Goal: Communication & Community: Answer question/provide support

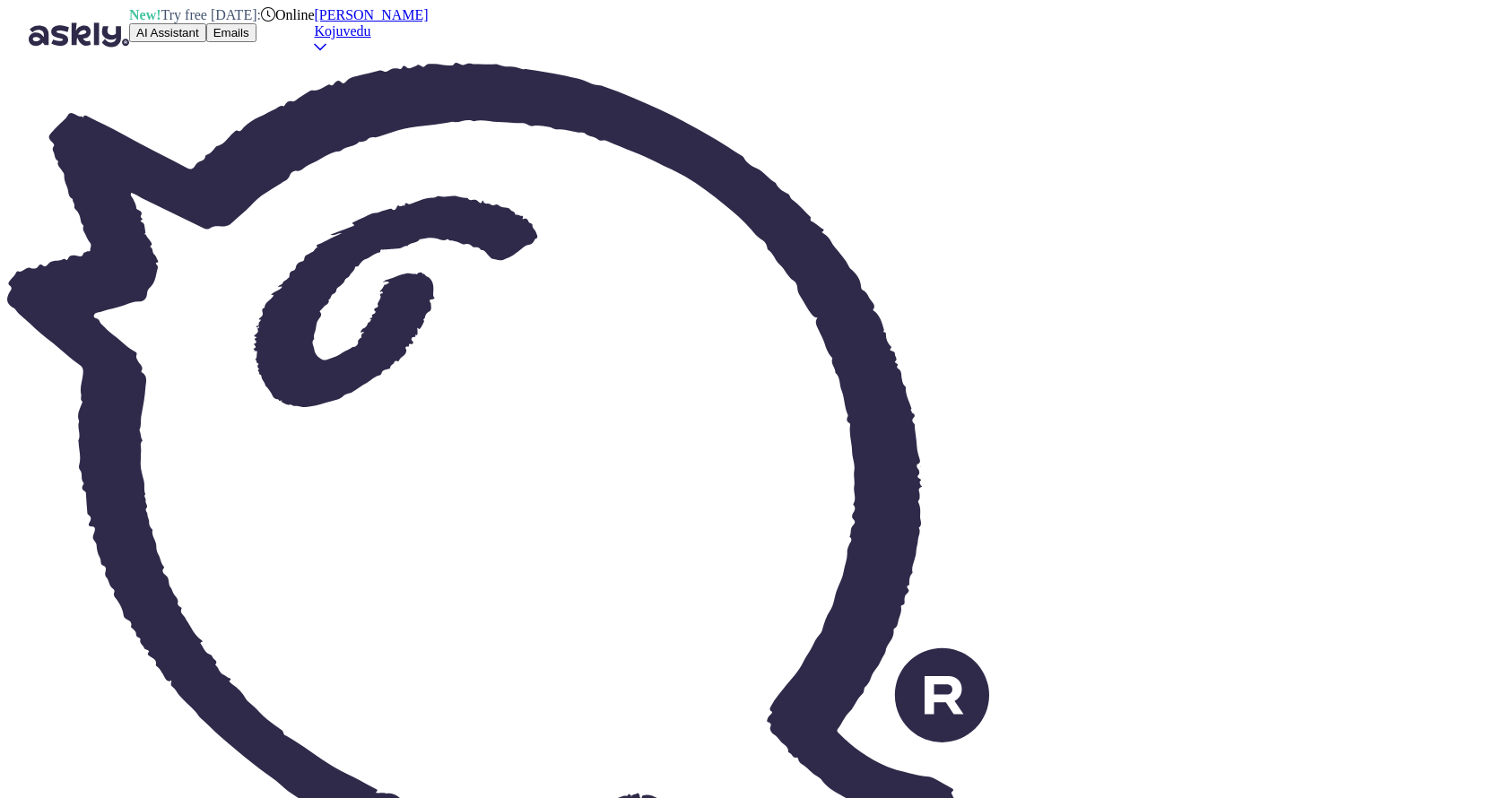
scroll to position [1250, 0]
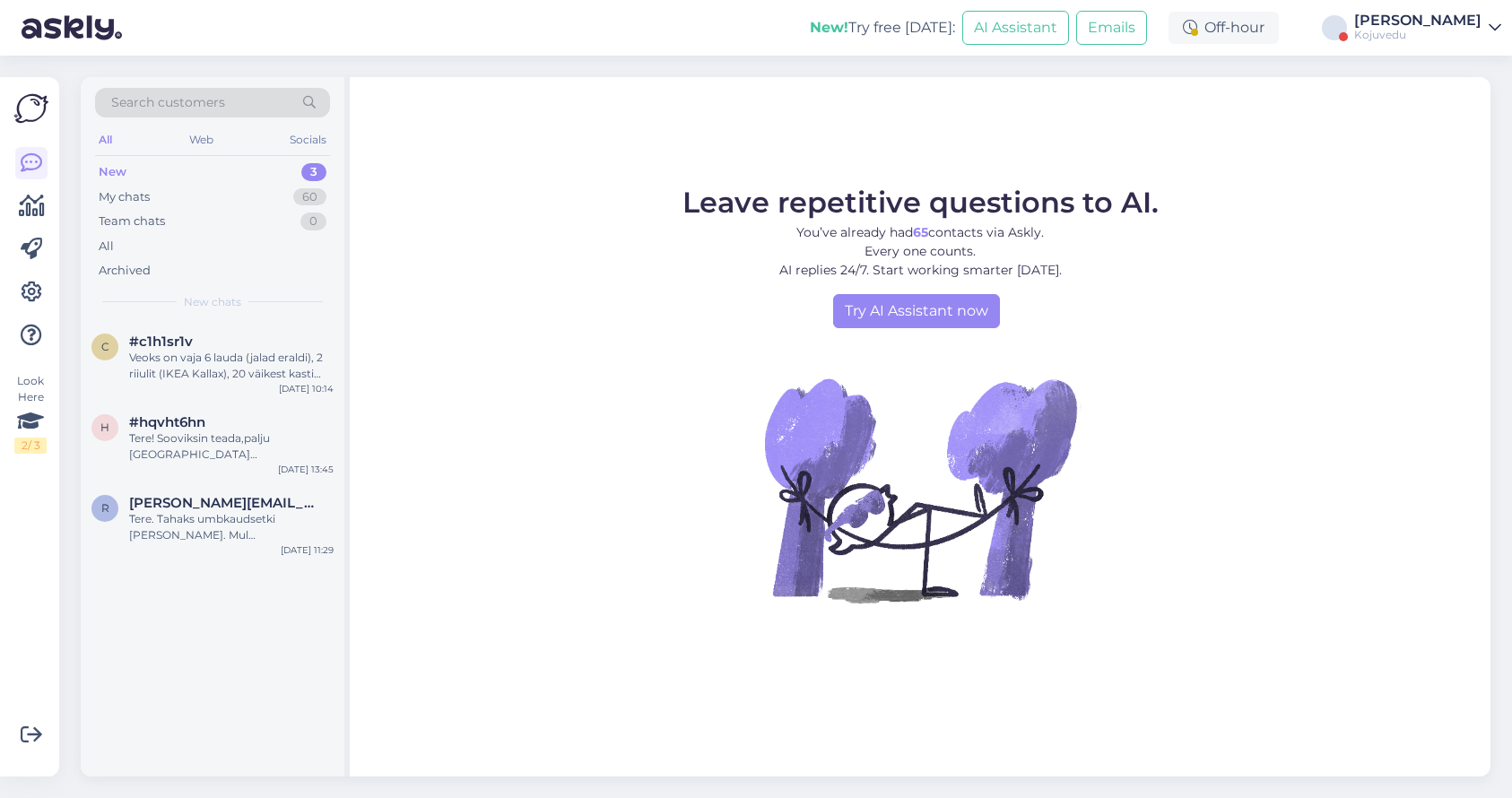
click at [1454, 26] on div "[PERSON_NAME]" at bounding box center [1417, 20] width 127 height 15
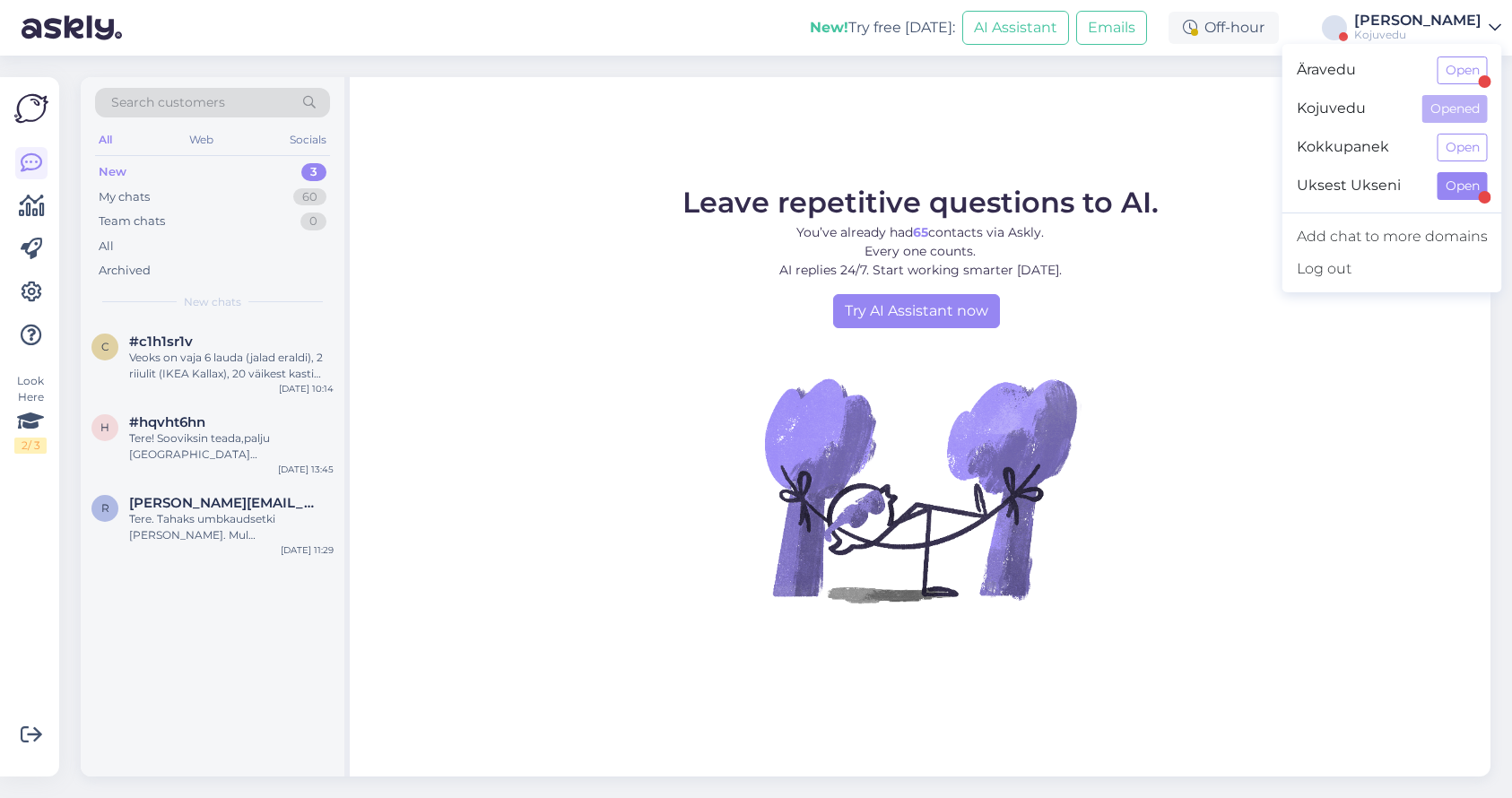
click at [1451, 189] on button "Open" at bounding box center [1463, 186] width 50 height 28
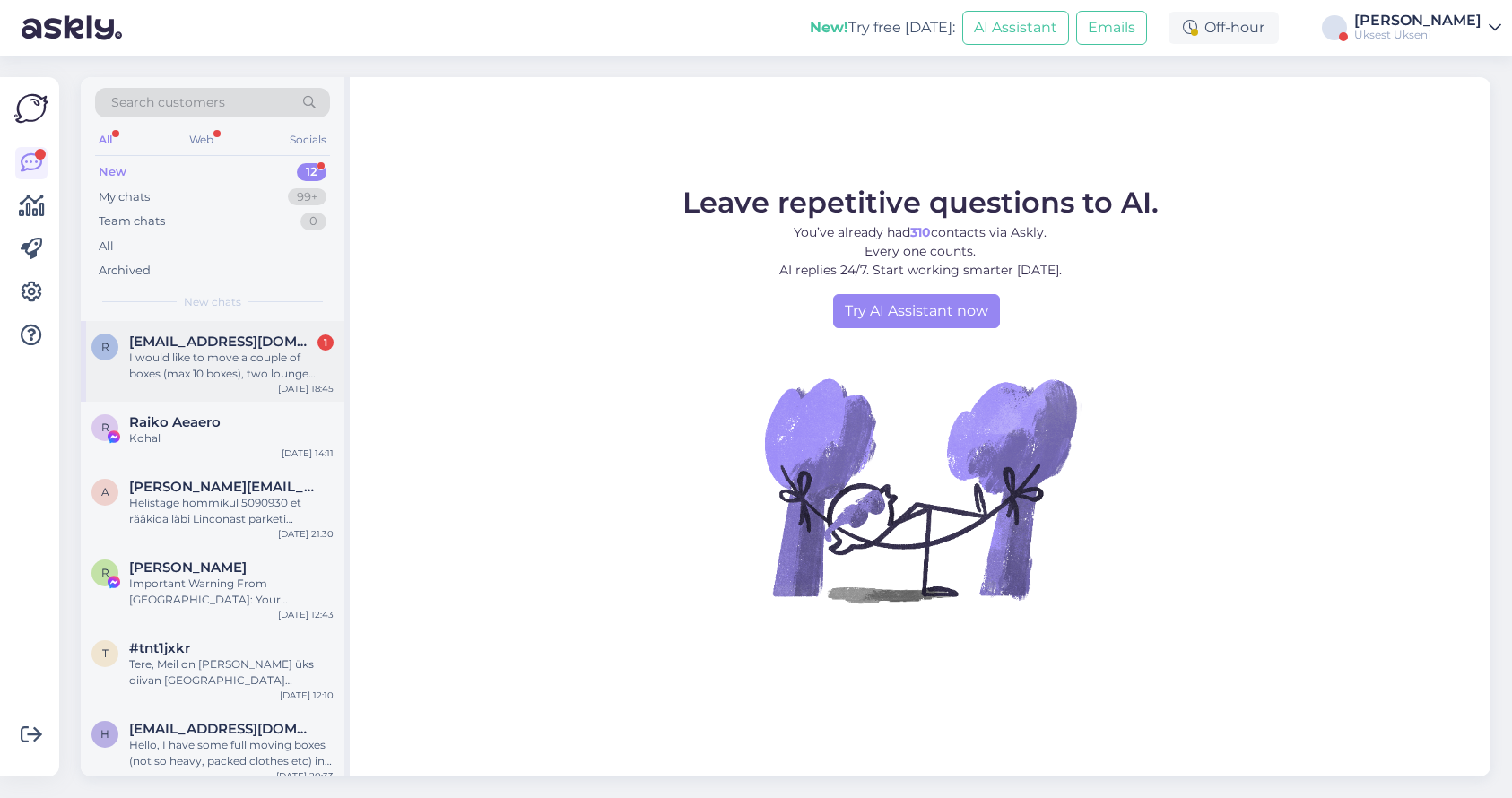
click at [179, 351] on div "I would like to move a couple of boxes (max 10 boxes), two lounge chairs and tw…" at bounding box center [231, 365] width 204 height 32
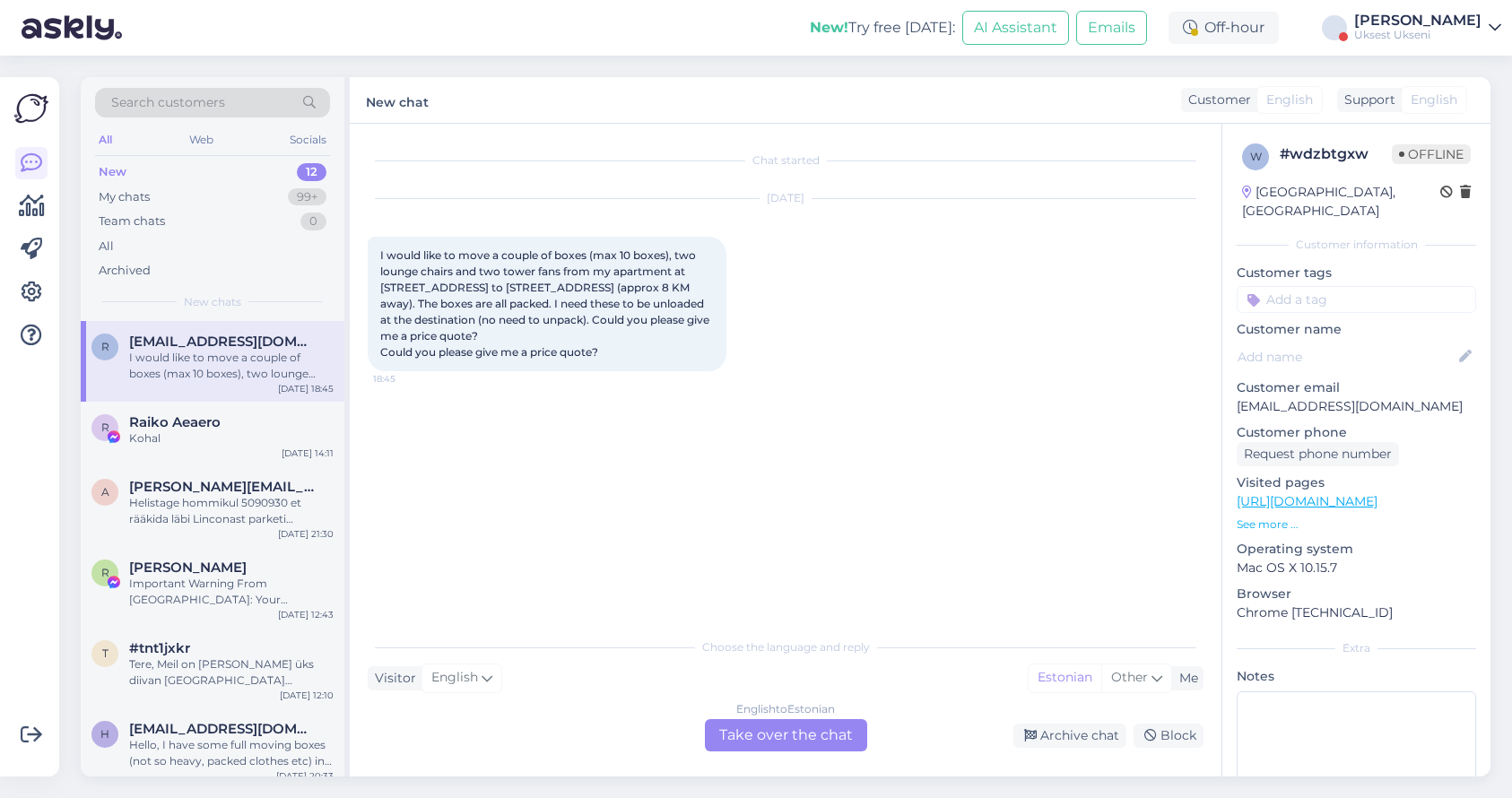
click at [783, 740] on div "English to Estonian Take over the chat" at bounding box center [787, 735] width 163 height 32
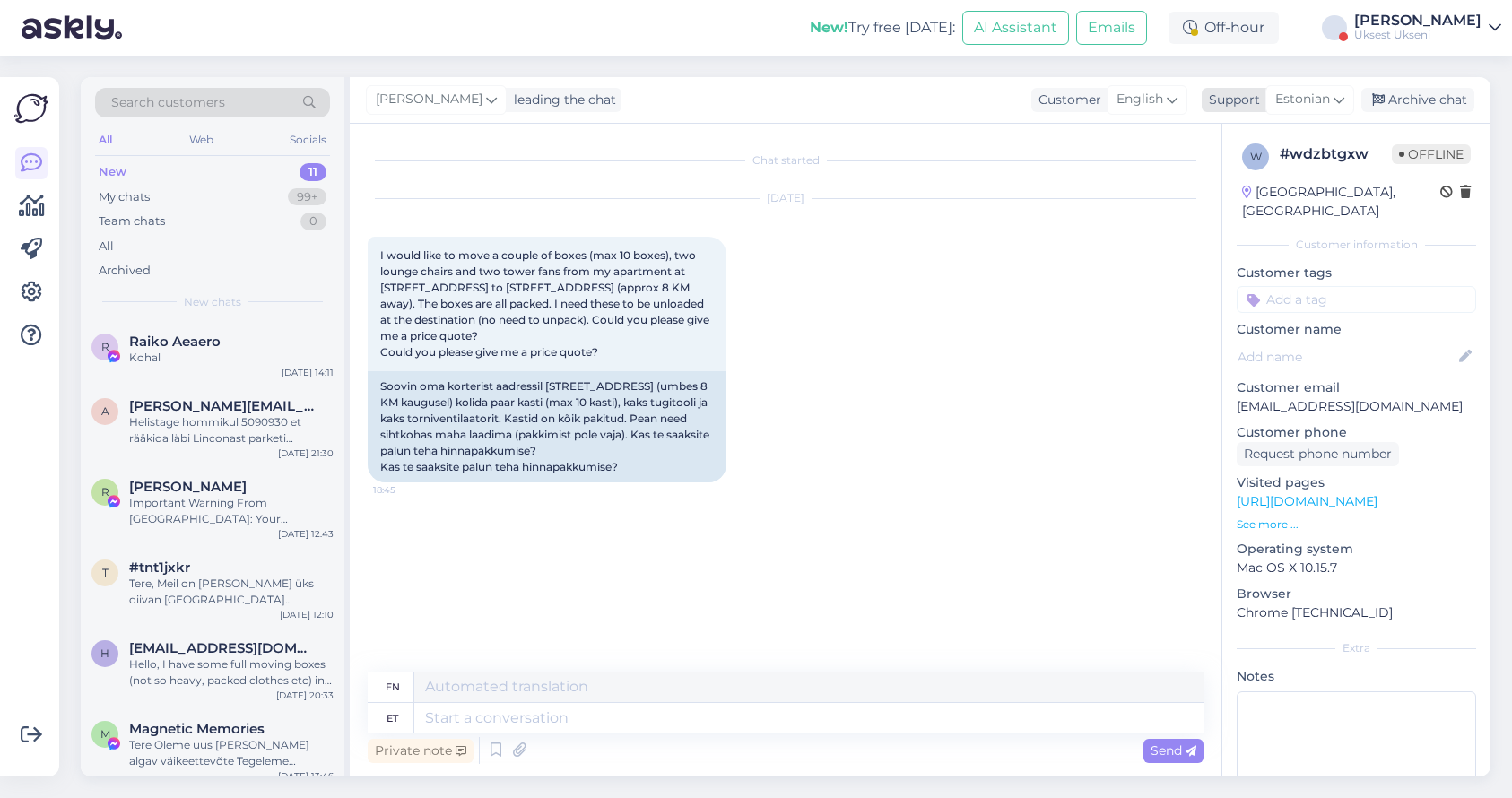
click at [1313, 106] on span "Estonian" at bounding box center [1303, 100] width 54 height 19
type input "eng"
click at [1265, 175] on link "English" at bounding box center [1279, 179] width 198 height 29
click at [677, 708] on textarea at bounding box center [786, 715] width 836 height 38
type textarea "Hello"
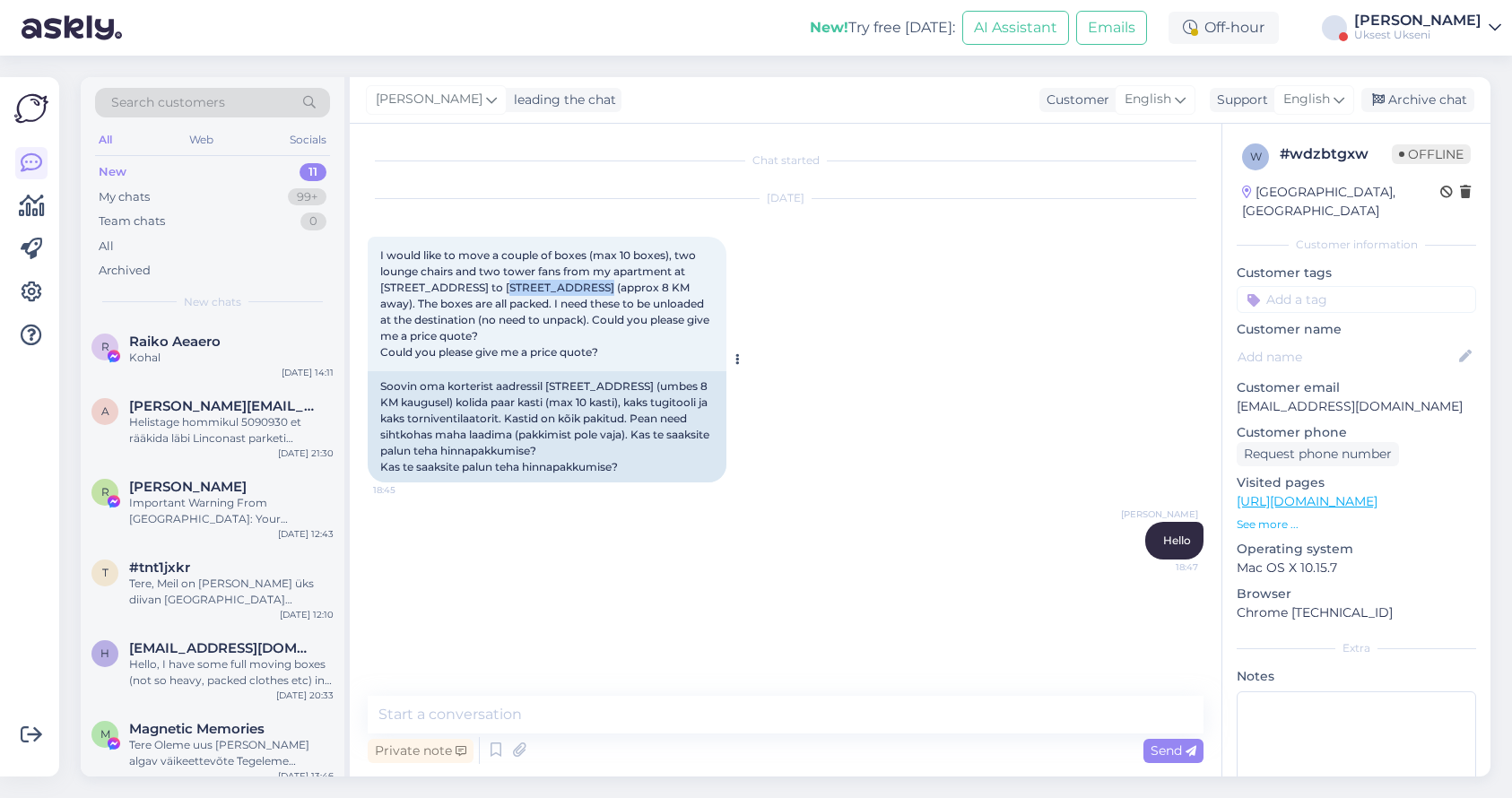
drag, startPoint x: 581, startPoint y: 287, endPoint x: 496, endPoint y: 283, distance: 85.1
click at [496, 283] on span "I would like to move a couple of boxes (max 10 boxes), two lounge chairs and tw…" at bounding box center [546, 303] width 332 height 110
copy span "Päikese pst 54b"
click at [586, 715] on textarea at bounding box center [786, 715] width 836 height 38
type textarea "The price is 84 eur"
